Goal: Task Accomplishment & Management: Manage account settings

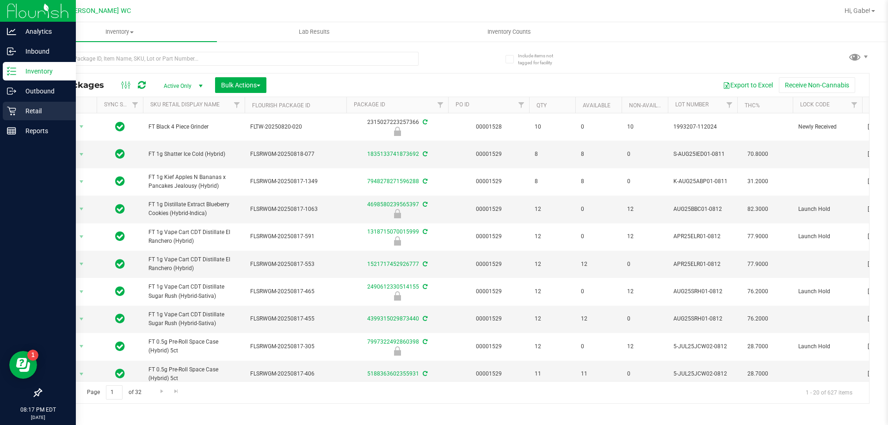
click at [28, 102] on div "Retail" at bounding box center [39, 111] width 73 height 18
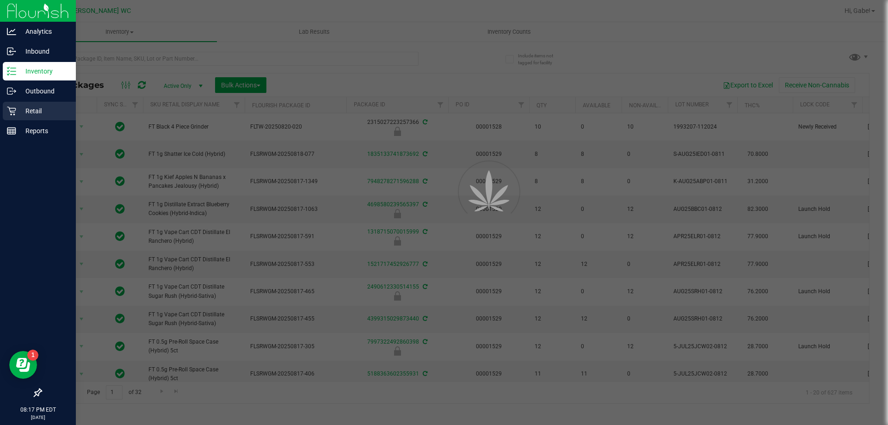
click at [28, 108] on p "Retail" at bounding box center [43, 110] width 55 height 11
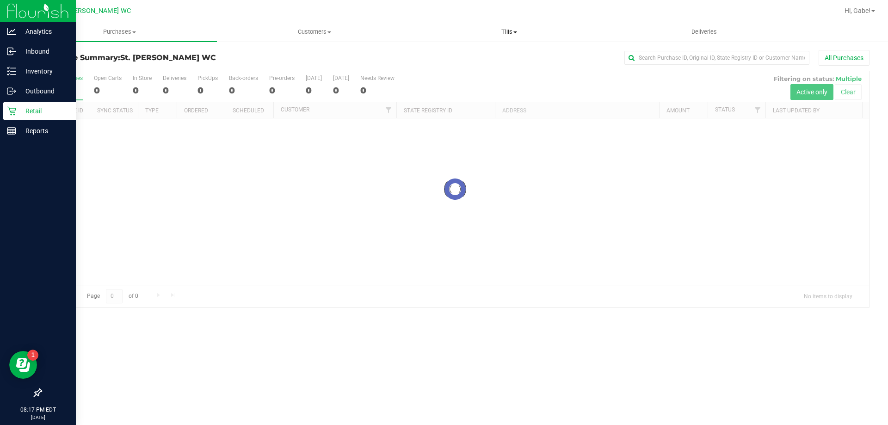
click at [509, 30] on span "Tills" at bounding box center [509, 32] width 194 height 8
click at [488, 64] on span "Reconcile e-payments" at bounding box center [457, 67] width 92 height 8
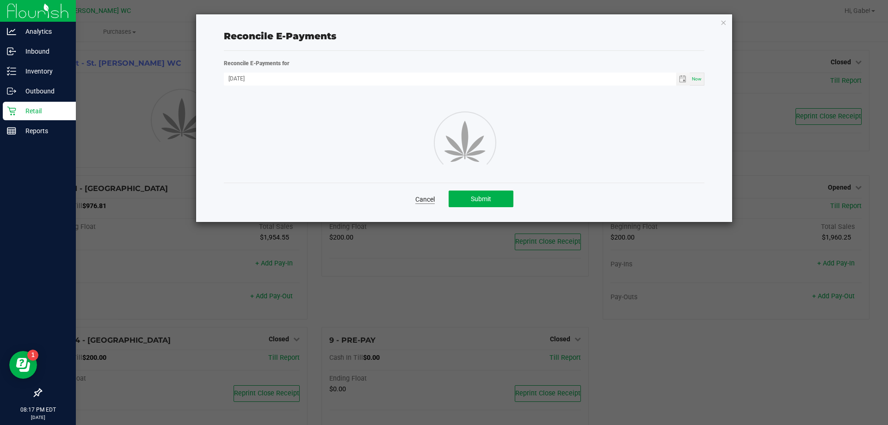
click at [428, 199] on link "Cancel" at bounding box center [424, 199] width 19 height 9
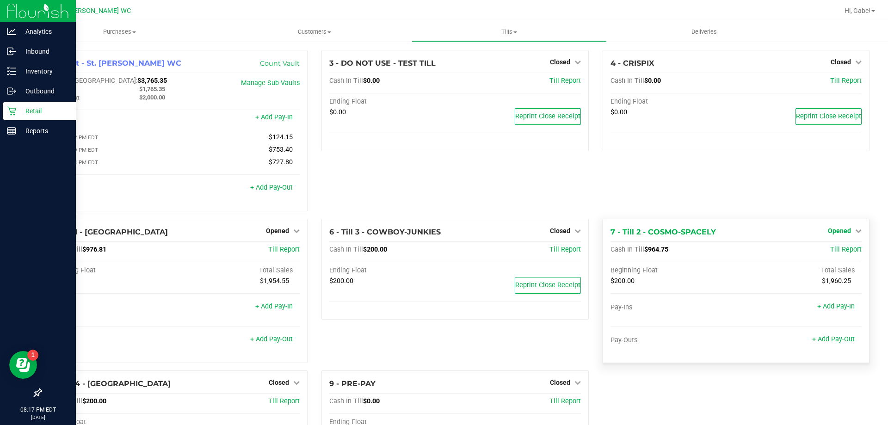
click at [844, 234] on link "Opened" at bounding box center [844, 230] width 34 height 7
click at [827, 252] on link "Close Till" at bounding box center [839, 249] width 25 height 7
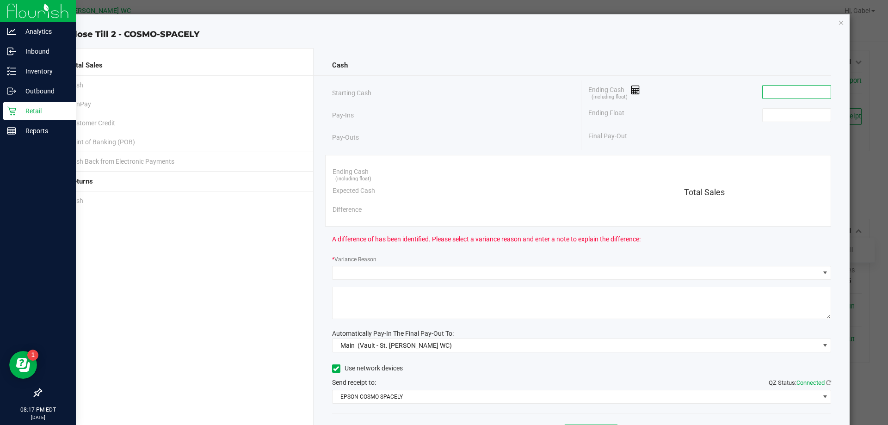
click at [762, 98] on input at bounding box center [796, 92] width 68 height 13
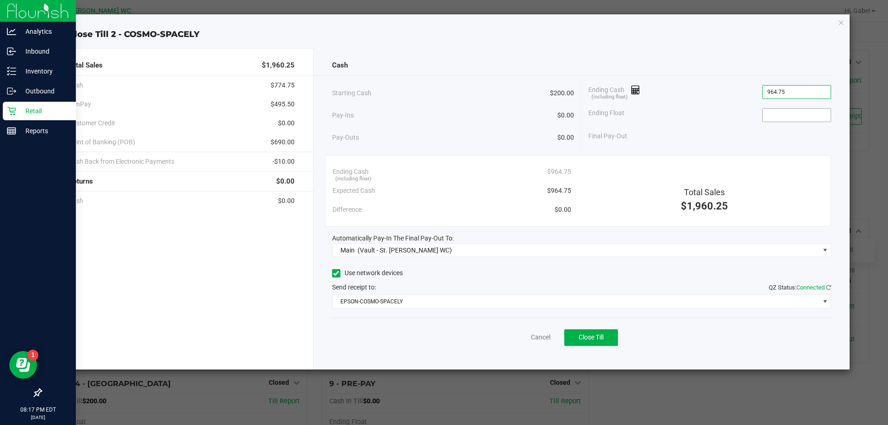
type input "$964.75"
drag, startPoint x: 802, startPoint y: 116, endPoint x: 786, endPoint y: 115, distance: 16.6
click at [802, 115] on input at bounding box center [796, 115] width 68 height 13
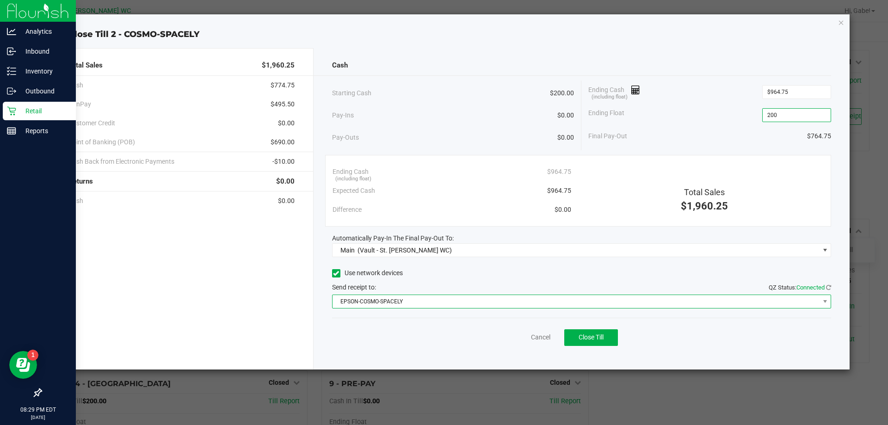
type input "$200.00"
click at [456, 300] on span "EPSON-COSMO-SPACELY" at bounding box center [575, 301] width 487 height 13
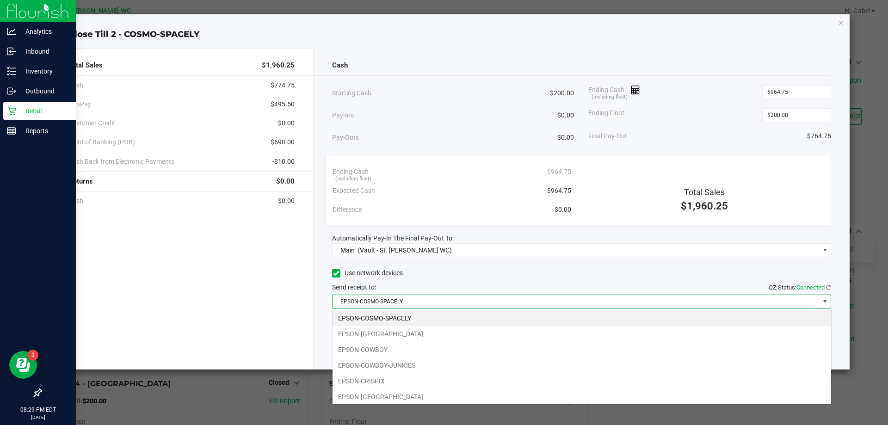
scroll to position [14, 499]
click at [421, 380] on li "EPSON-CRISPIX" at bounding box center [581, 381] width 498 height 16
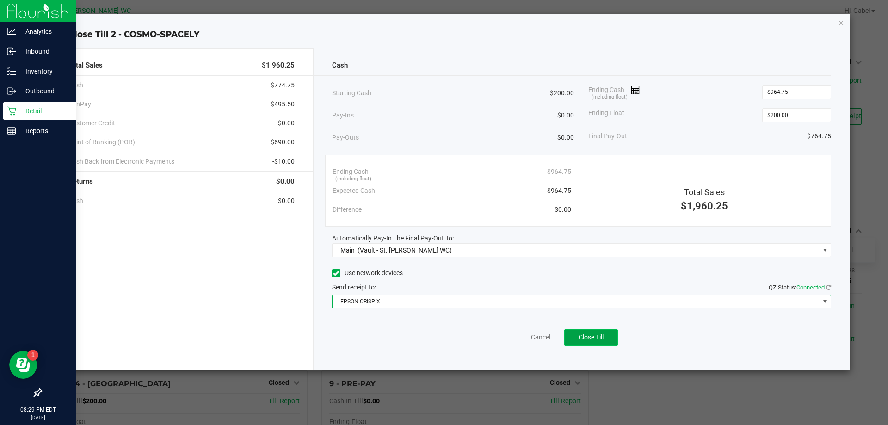
click at [596, 339] on span "Close Till" at bounding box center [590, 336] width 25 height 7
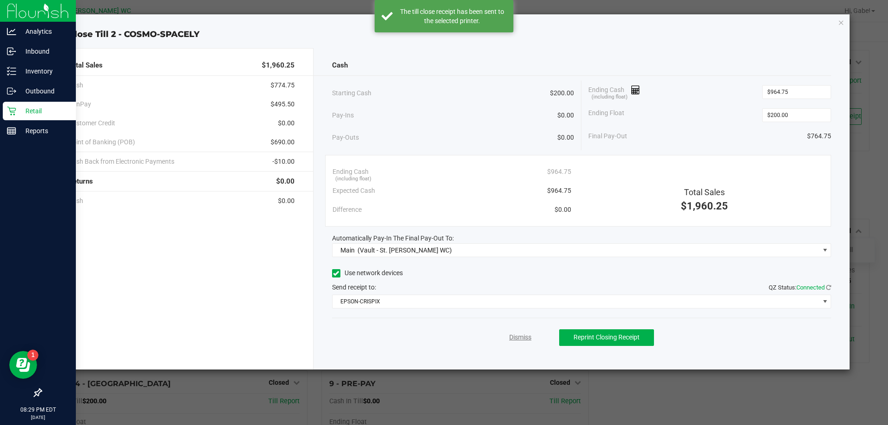
click at [524, 337] on link "Dismiss" at bounding box center [520, 337] width 22 height 10
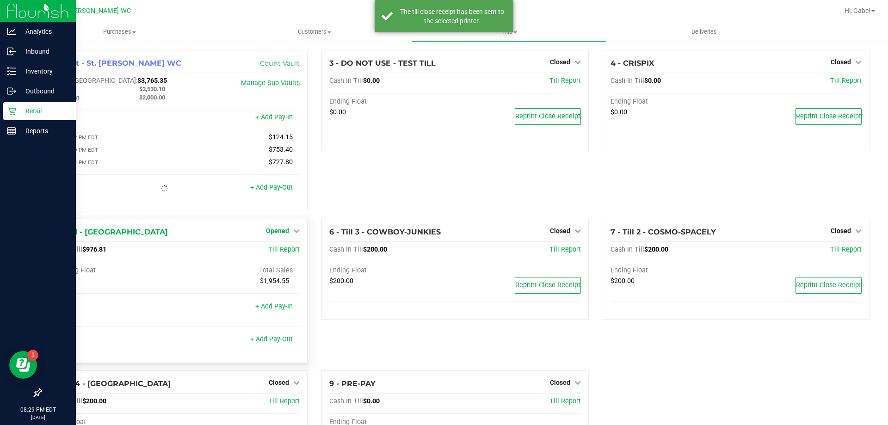
click at [282, 234] on span "Opened" at bounding box center [277, 230] width 23 height 7
click at [289, 248] on link "Close Till" at bounding box center [278, 249] width 25 height 7
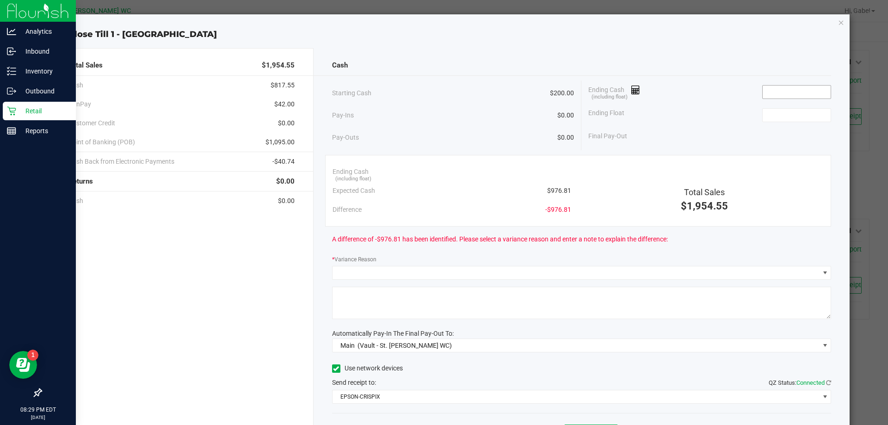
click at [777, 90] on input at bounding box center [796, 92] width 68 height 13
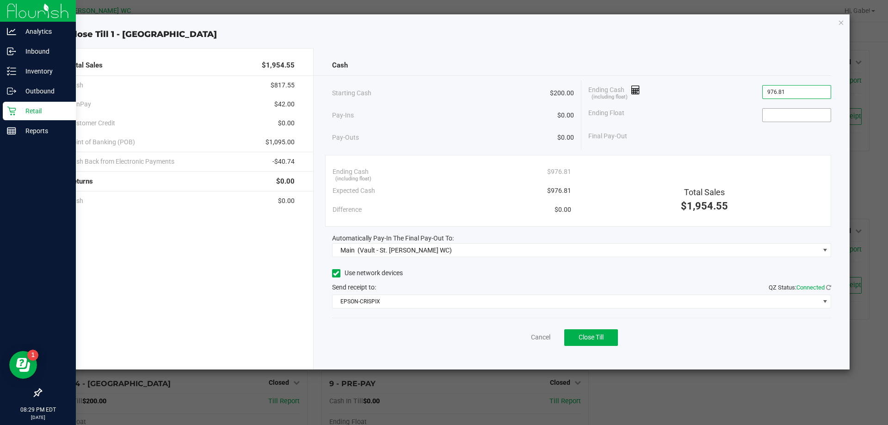
type input "$976.81"
click at [808, 112] on input at bounding box center [796, 115] width 68 height 13
type input "$200.00"
click at [595, 337] on span "Close Till" at bounding box center [590, 336] width 25 height 7
click at [515, 343] on div "Dismiss Reprint Closing Receipt" at bounding box center [581, 336] width 499 height 36
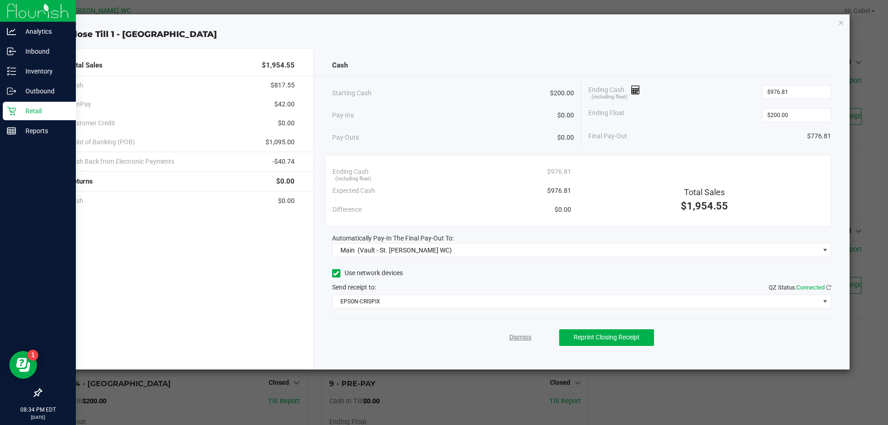
click at [519, 335] on link "Dismiss" at bounding box center [520, 337] width 22 height 10
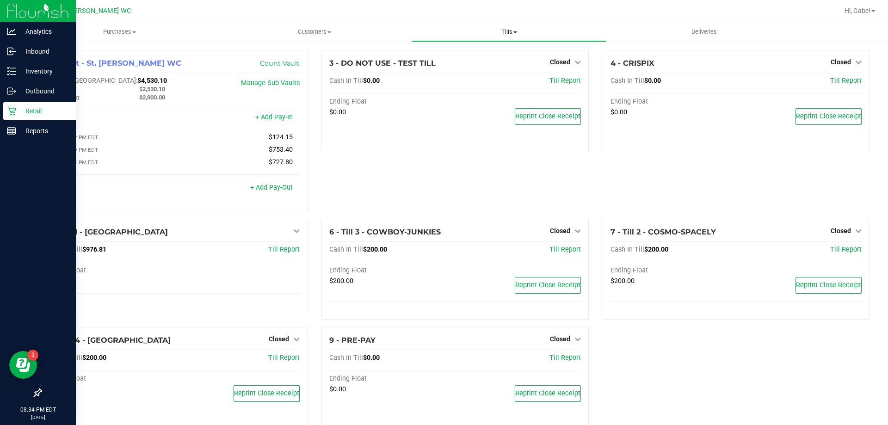
click at [508, 34] on span "Tills" at bounding box center [509, 32] width 194 height 8
click at [494, 68] on span "Reconcile e-payments" at bounding box center [457, 67] width 92 height 8
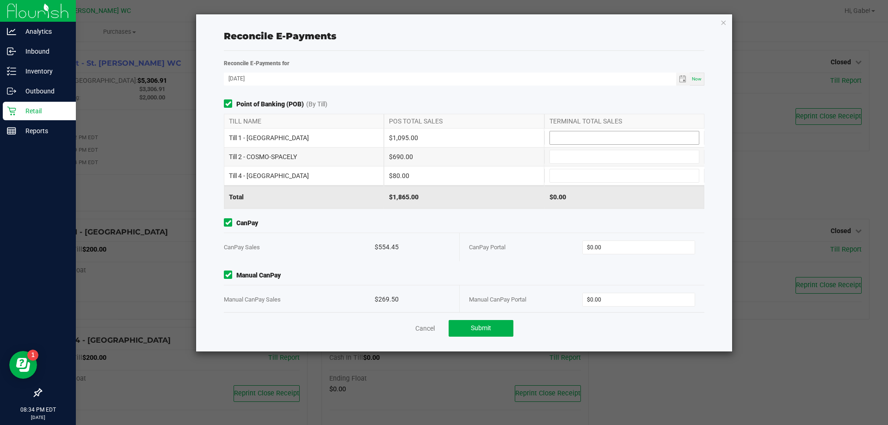
click at [584, 135] on input at bounding box center [624, 137] width 149 height 13
type input "$1,095.00"
click at [627, 161] on input at bounding box center [624, 156] width 149 height 13
type input "$690.00"
click at [619, 175] on input at bounding box center [624, 175] width 149 height 13
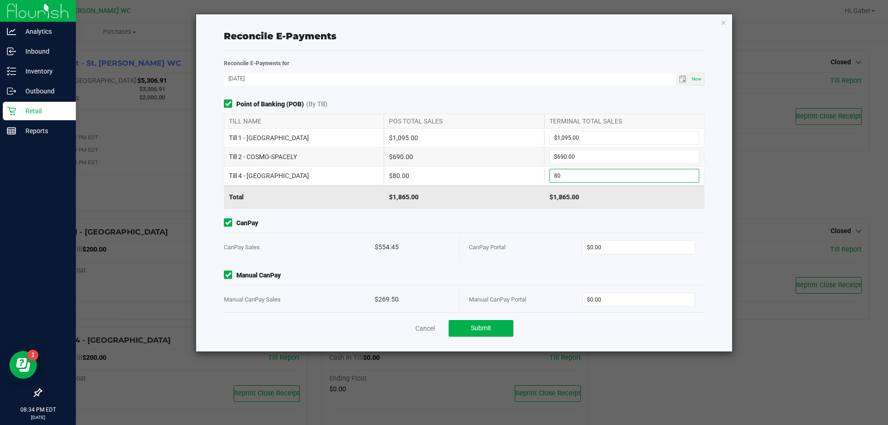
type input "$80.00"
click at [616, 258] on div "CanPay CanPay Sales $554.45 CanPay Portal $0.00" at bounding box center [464, 239] width 494 height 43
click at [617, 251] on input "0" at bounding box center [638, 247] width 112 height 13
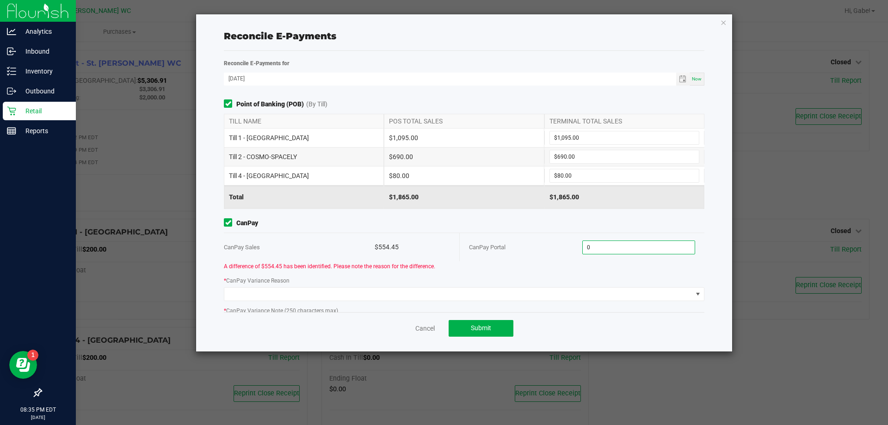
click at [635, 247] on input "0" at bounding box center [638, 247] width 112 height 13
paste input "554.45"
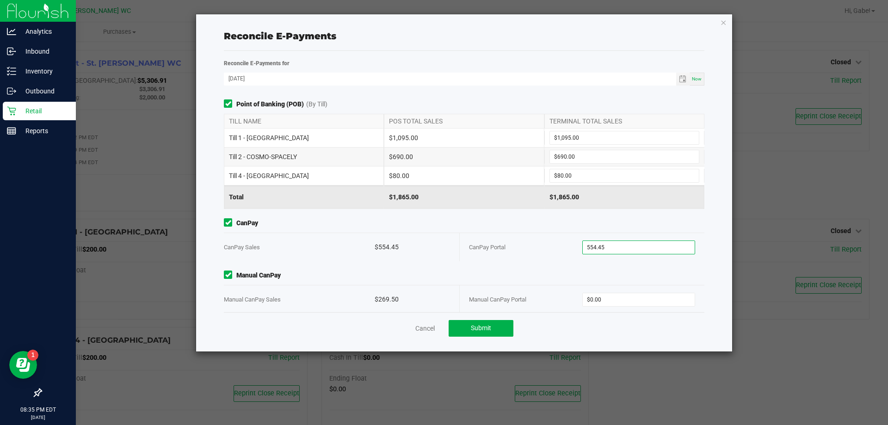
type input "$554.45"
click at [614, 273] on span "Manual CanPay" at bounding box center [464, 275] width 480 height 10
click at [607, 297] on input "0" at bounding box center [638, 299] width 112 height 13
type input "$269.50"
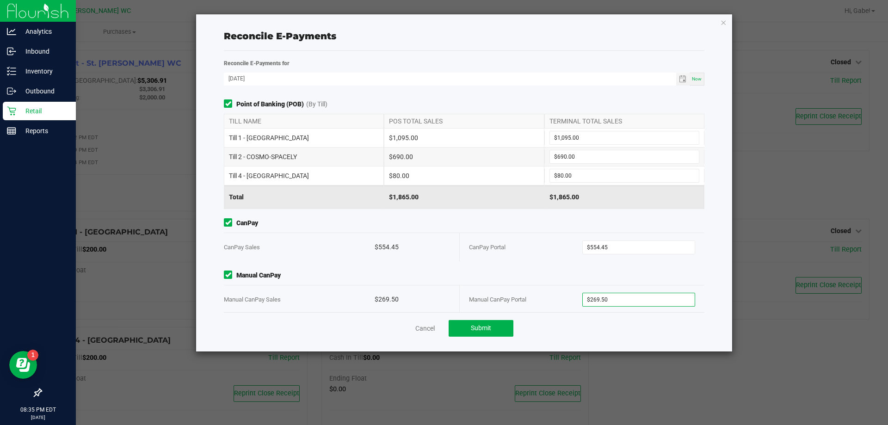
click at [562, 277] on span "Manual CanPay" at bounding box center [464, 275] width 480 height 10
click at [471, 331] on button "Submit" at bounding box center [480, 328] width 65 height 17
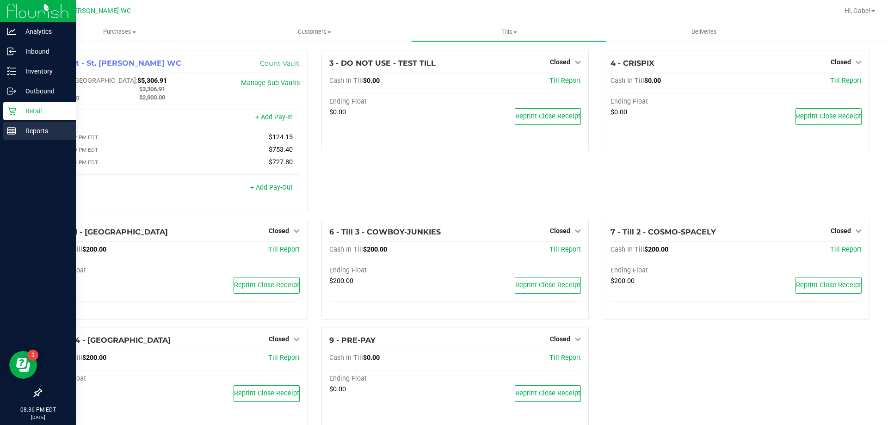
click at [14, 129] on line at bounding box center [11, 129] width 8 height 0
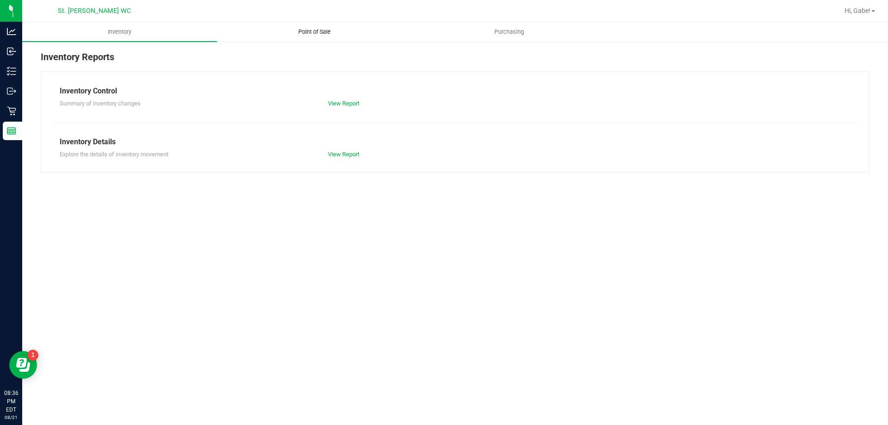
click at [299, 26] on uib-tab-heading "Point of Sale" at bounding box center [314, 32] width 194 height 18
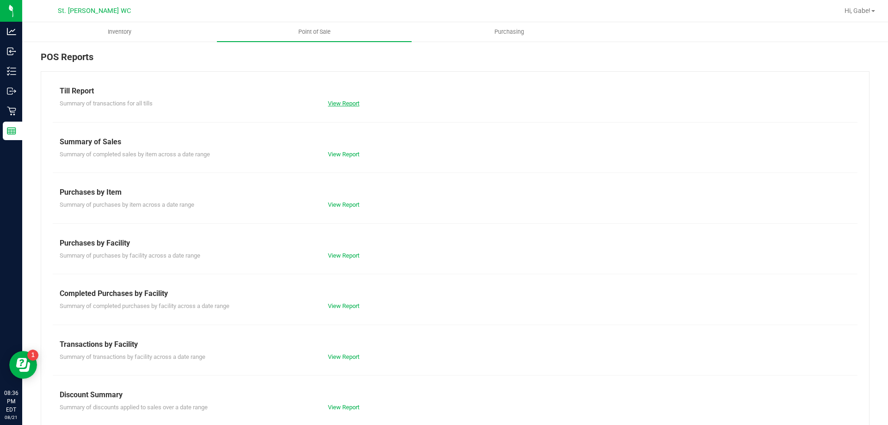
click at [330, 103] on link "View Report" at bounding box center [343, 103] width 31 height 7
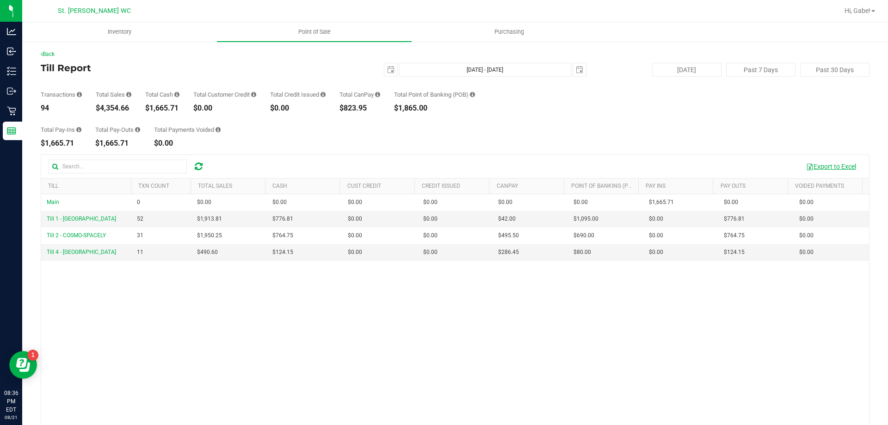
click at [833, 165] on button "Export to Excel" at bounding box center [831, 167] width 62 height 16
click at [609, 31] on ul "Inventory Point of Sale Purchasing" at bounding box center [466, 32] width 888 height 20
click at [231, 120] on div "Total Pay-Ins $1,665.71 Total Pay-Outs $1,665.71 Total Payments Voided $0.00" at bounding box center [455, 129] width 828 height 35
click at [220, 107] on div "$0.00" at bounding box center [224, 107] width 63 height 7
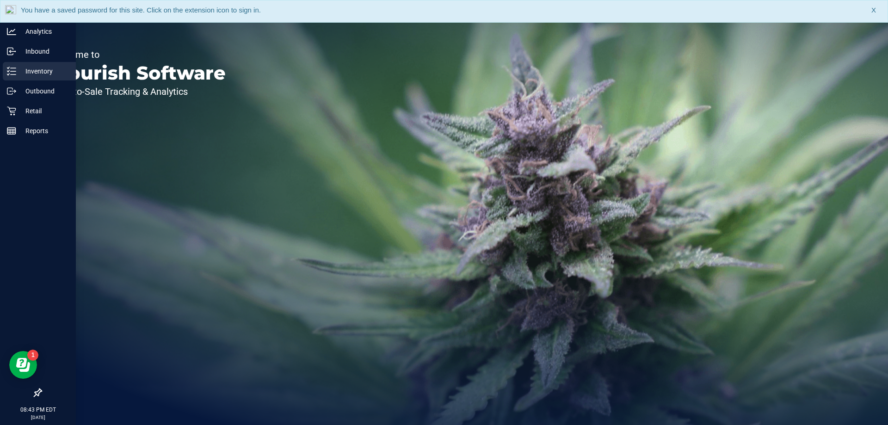
click at [12, 72] on icon at bounding box center [11, 71] width 9 height 9
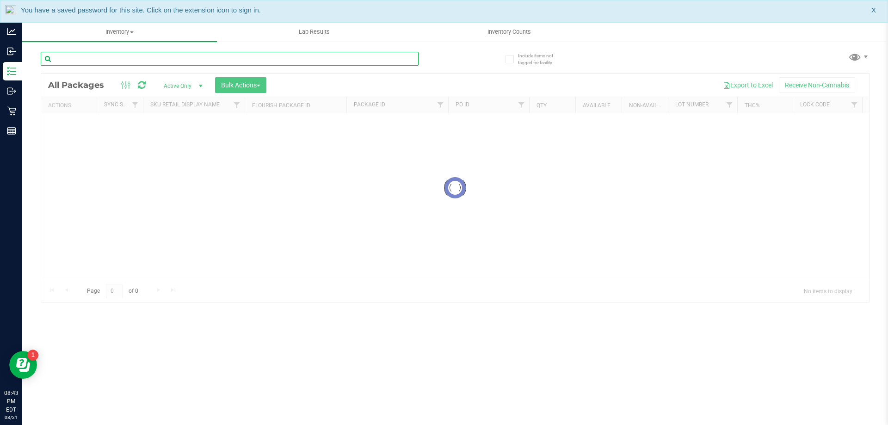
click at [263, 57] on div "Inventory All packages All inventory Waste log Create inventory Lab Results Inv…" at bounding box center [454, 223] width 865 height 403
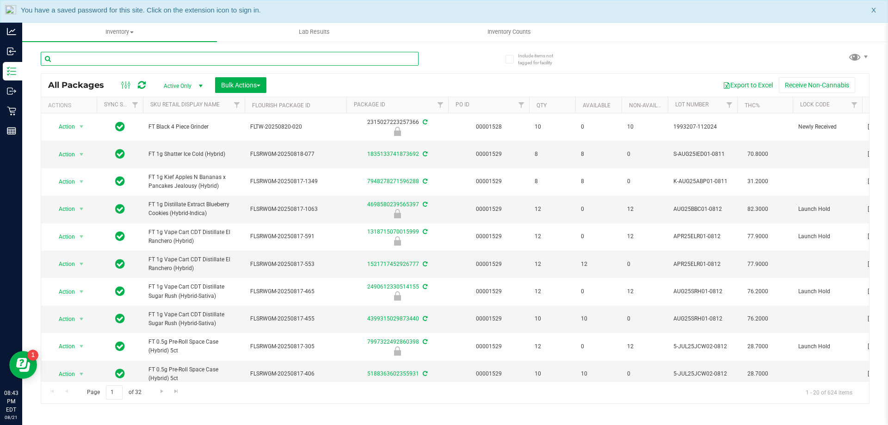
click at [262, 57] on input "text" at bounding box center [230, 59] width 378 height 14
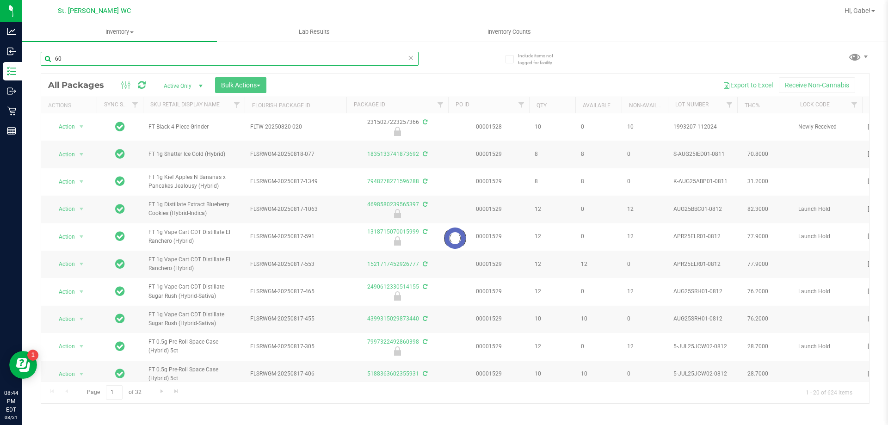
type input "6"
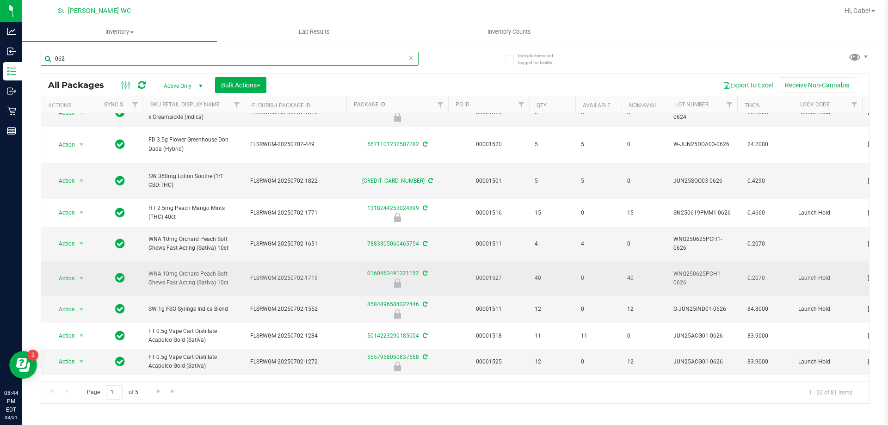
scroll to position [331, 0]
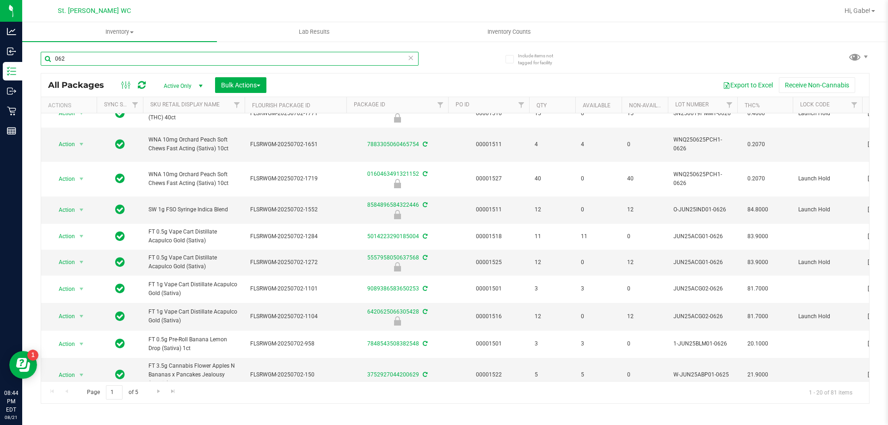
click at [155, 55] on input "062" at bounding box center [230, 59] width 378 height 14
click at [154, 57] on input "062" at bounding box center [230, 59] width 378 height 14
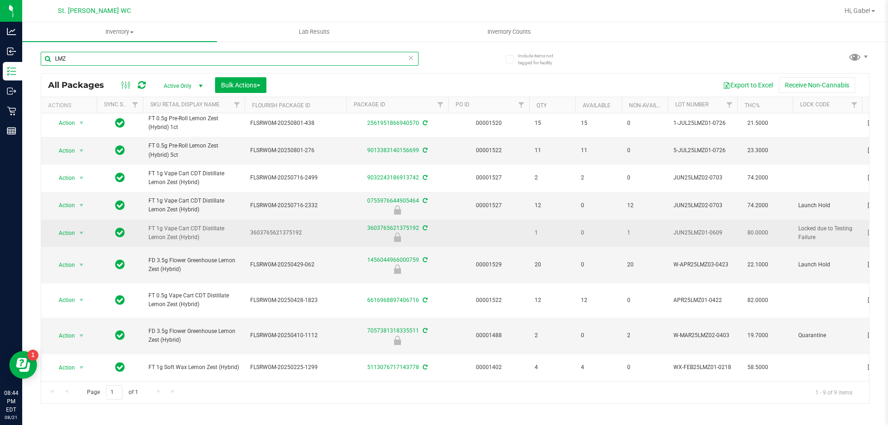
scroll to position [14, 0]
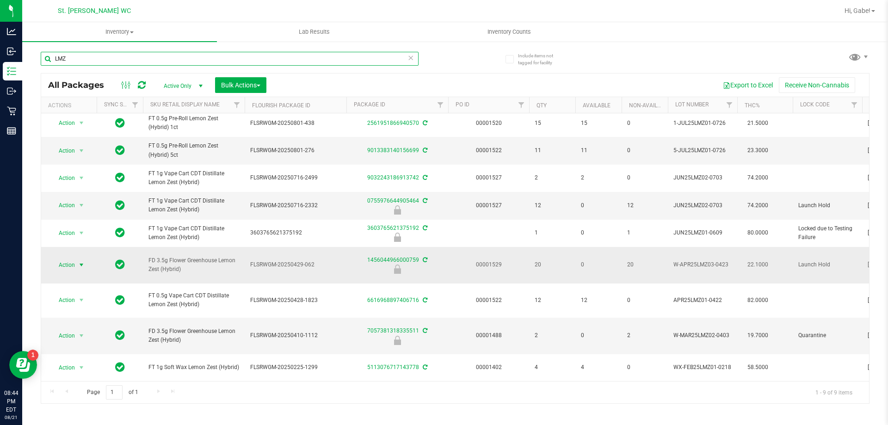
type input "LMZ"
click at [78, 269] on span "select" at bounding box center [81, 264] width 7 height 7
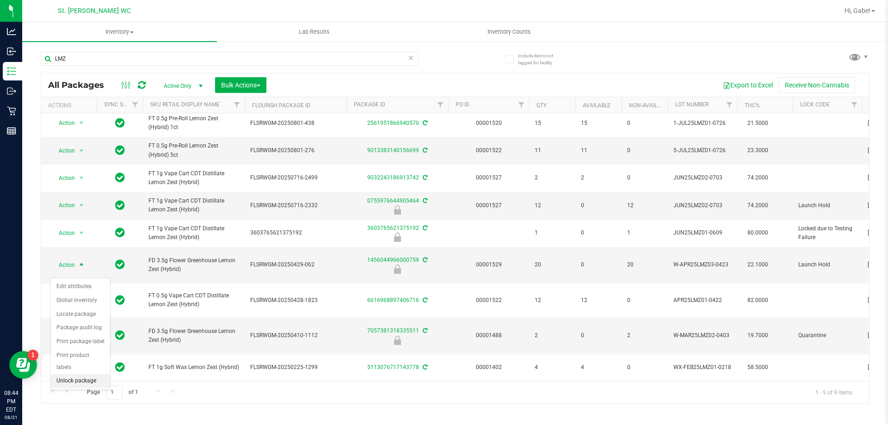
click at [75, 374] on li "Unlock package" at bounding box center [80, 381] width 59 height 14
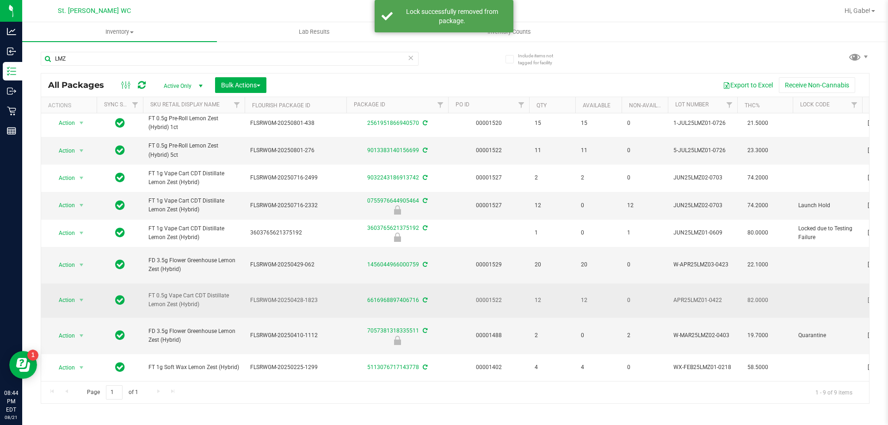
scroll to position [14, 0]
